Goal: Information Seeking & Learning: Learn about a topic

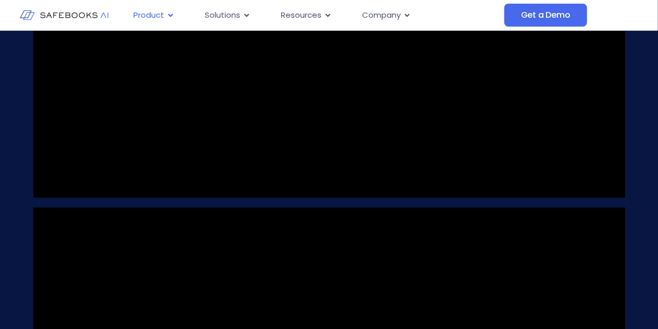
scroll to position [907, 0]
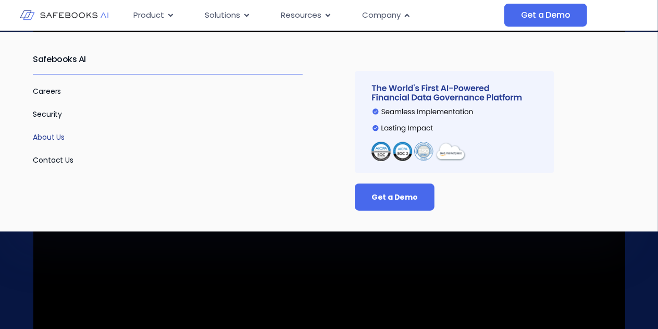
click at [50, 135] on link "About Us" at bounding box center [49, 137] width 32 height 10
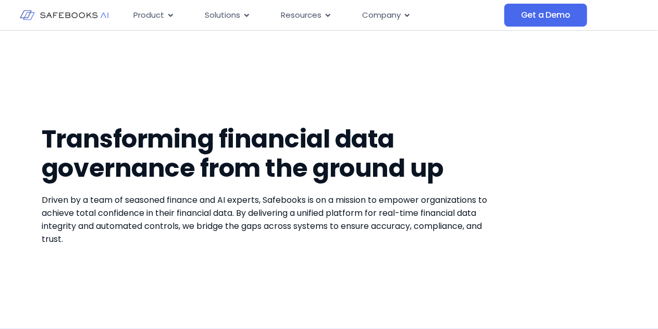
click at [82, 14] on img at bounding box center [64, 16] width 89 height 26
